Goal: Task Accomplishment & Management: Use online tool/utility

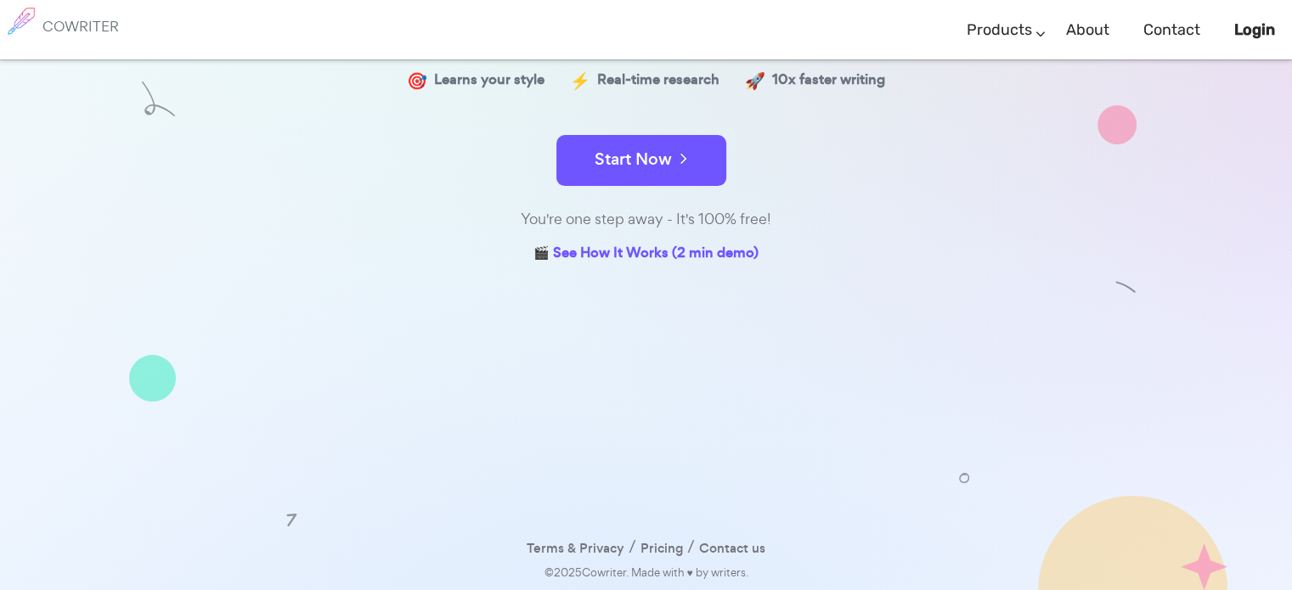
scroll to position [249, 0]
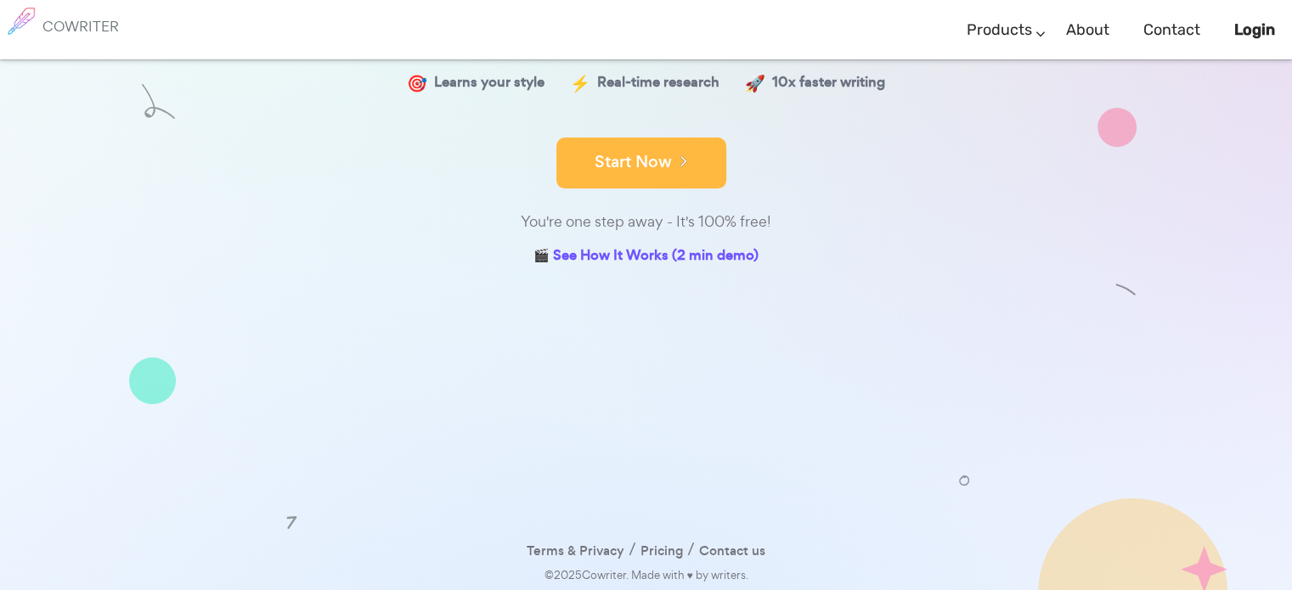
click at [647, 169] on button "Start Now" at bounding box center [641, 163] width 170 height 51
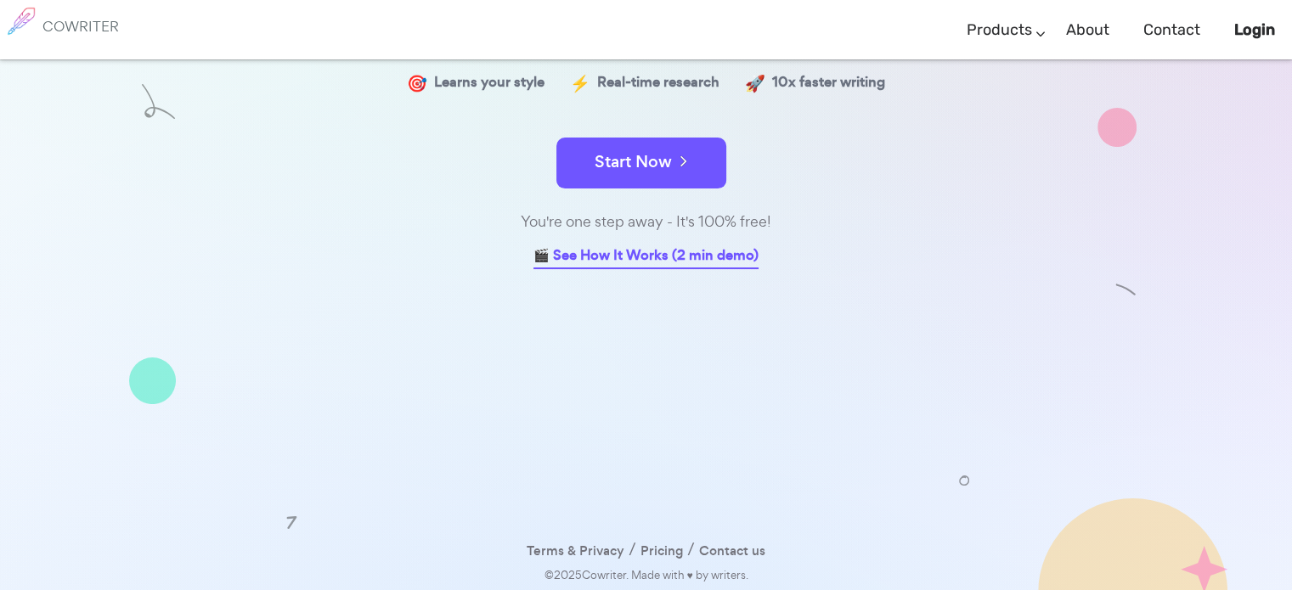
click at [615, 260] on link "🎬 See How It Works (2 min demo)" at bounding box center [645, 257] width 225 height 26
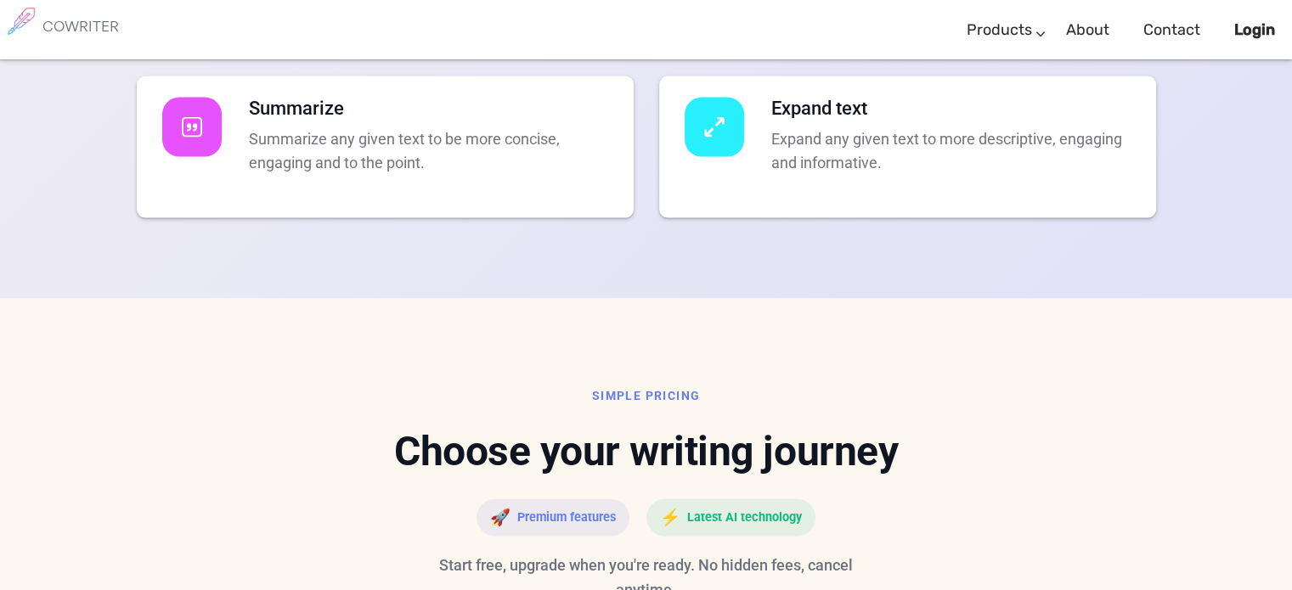
scroll to position [3699, 0]
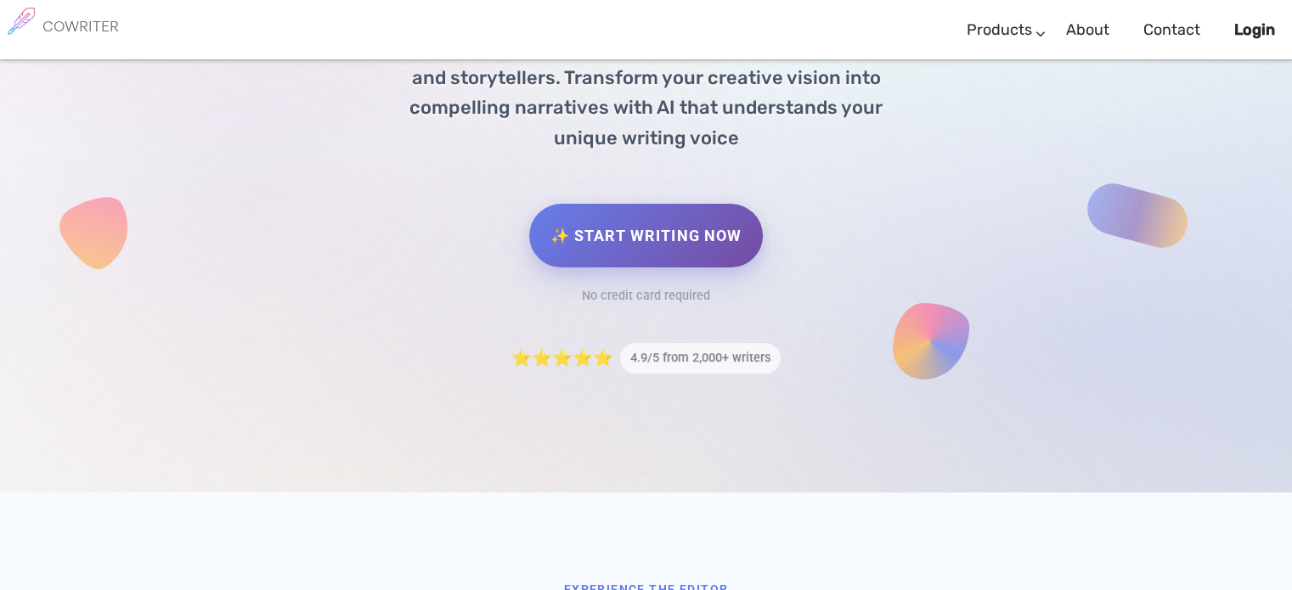
scroll to position [251, 0]
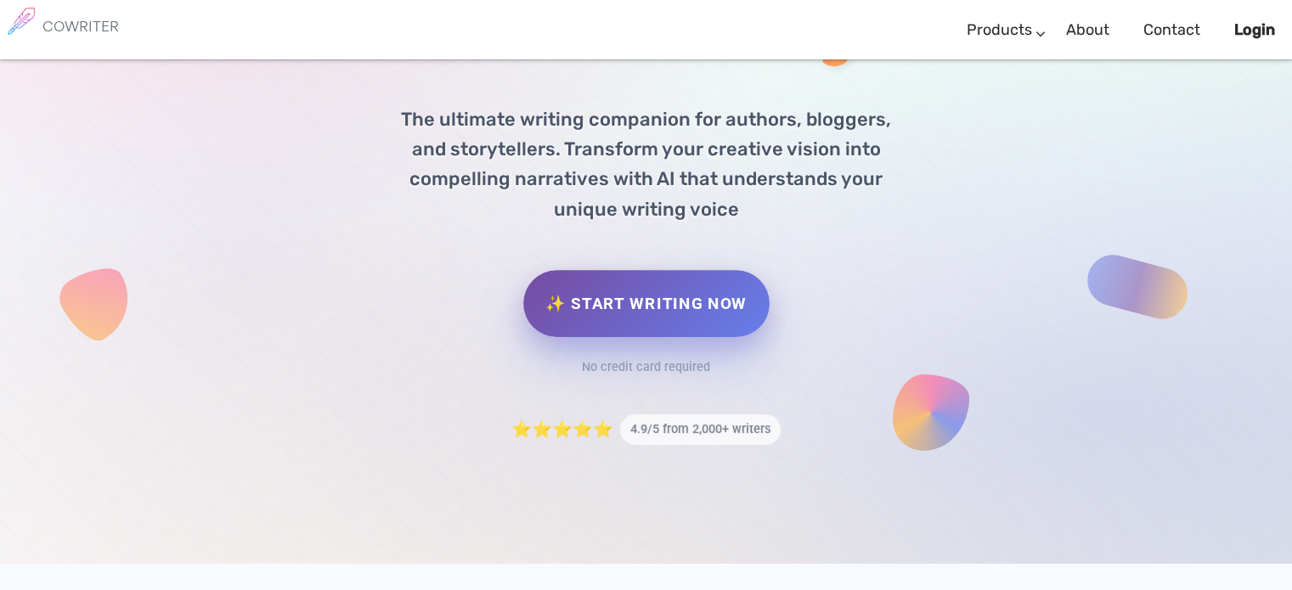
click at [622, 312] on link "✨ Start Writing Now" at bounding box center [645, 303] width 245 height 67
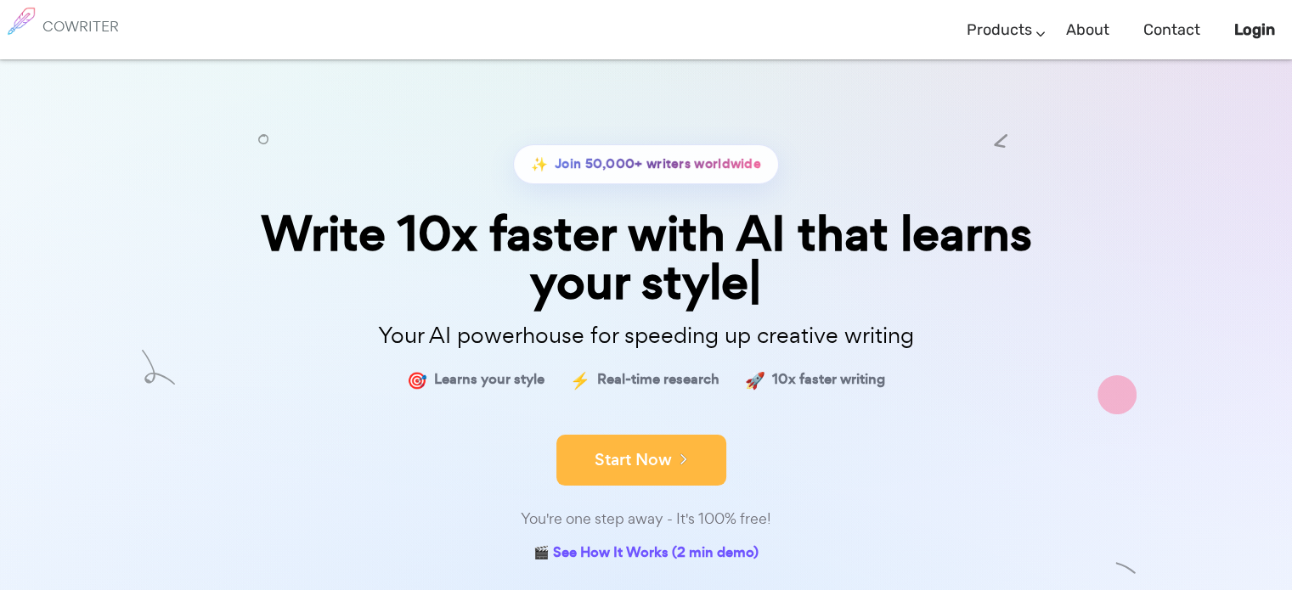
click at [686, 466] on icon at bounding box center [679, 458] width 15 height 19
